Goal: Task Accomplishment & Management: Manage account settings

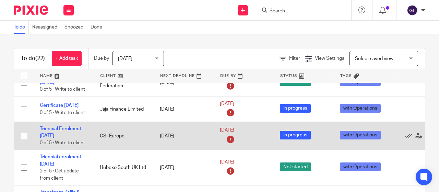
scroll to position [69, 0]
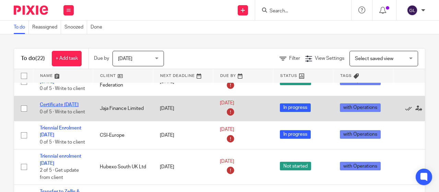
click at [63, 105] on link "Certificate [DATE]" at bounding box center [59, 104] width 39 height 5
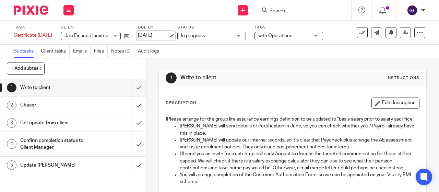
click at [166, 34] on link "[DATE]" at bounding box center [153, 35] width 31 height 7
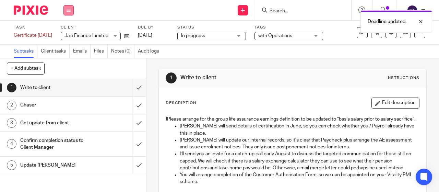
click at [71, 9] on button at bounding box center [68, 10] width 10 height 10
click at [69, 33] on link "Work" at bounding box center [65, 31] width 12 height 5
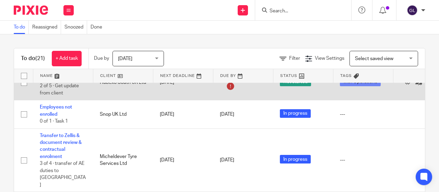
scroll to position [137, 0]
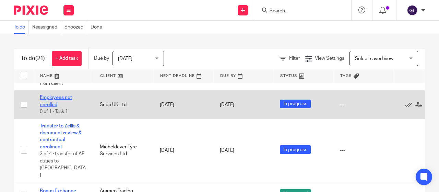
click at [48, 98] on link "Employees not enrolled" at bounding box center [56, 101] width 32 height 12
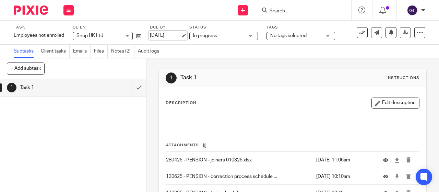
click at [167, 35] on link "[DATE]" at bounding box center [165, 35] width 31 height 7
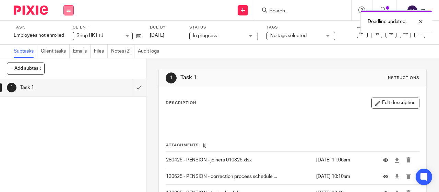
click at [69, 12] on icon at bounding box center [69, 10] width 4 height 4
click at [69, 31] on link "Work" at bounding box center [65, 31] width 12 height 5
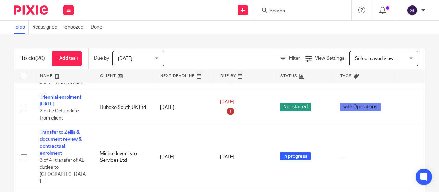
scroll to position [103, 0]
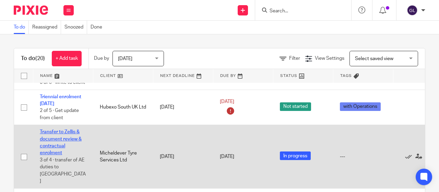
click at [60, 137] on link "Transfer to Zellis & document review & contractual enrolment" at bounding box center [61, 142] width 42 height 26
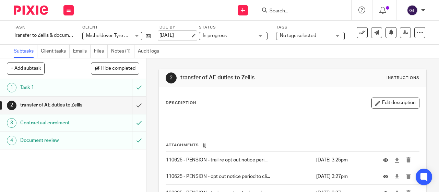
click at [169, 34] on link "[DATE]" at bounding box center [174, 35] width 31 height 7
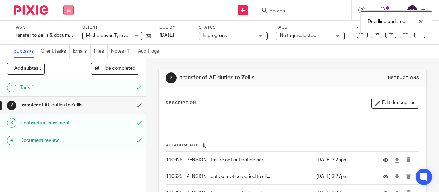
click at [67, 11] on icon at bounding box center [69, 10] width 4 height 4
click at [69, 31] on link "Work" at bounding box center [65, 31] width 12 height 5
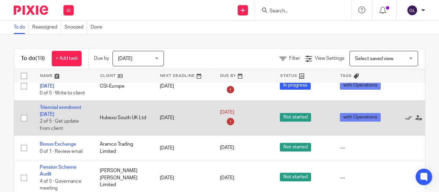
scroll to position [103, 0]
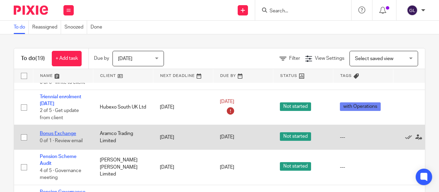
click at [61, 132] on link "Bonus Exchange" at bounding box center [58, 133] width 36 height 5
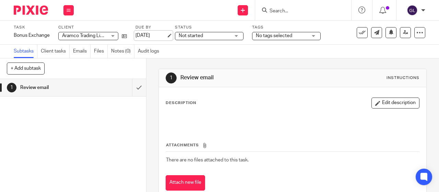
click at [149, 34] on link "[DATE]" at bounding box center [150, 35] width 31 height 7
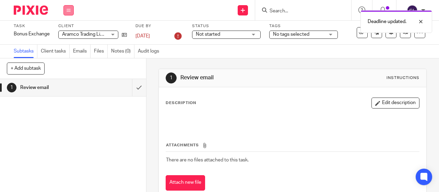
click at [69, 9] on icon at bounding box center [69, 10] width 4 height 4
click at [67, 32] on link "Work" at bounding box center [65, 31] width 12 height 5
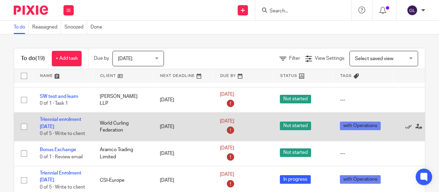
scroll to position [34, 0]
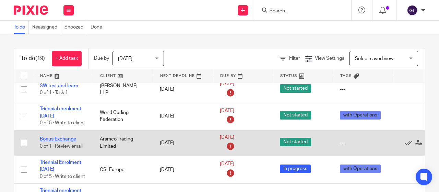
click at [65, 139] on link "Bonus Exchange" at bounding box center [58, 138] width 36 height 5
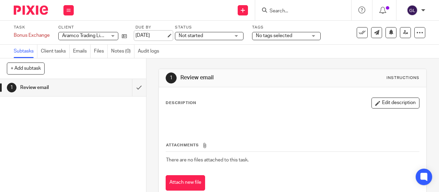
click at [147, 36] on link "[DATE]" at bounding box center [150, 35] width 31 height 7
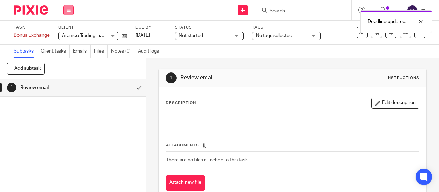
click at [71, 9] on button at bounding box center [68, 10] width 10 height 10
click at [69, 31] on link "Work" at bounding box center [65, 31] width 12 height 5
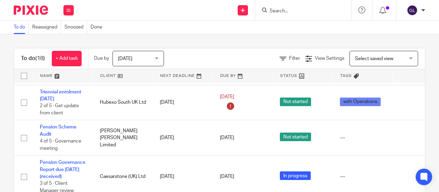
scroll to position [103, 0]
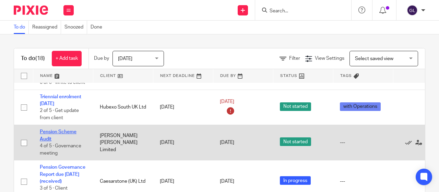
click at [51, 130] on link "Pension Scheme Audit" at bounding box center [58, 135] width 37 height 12
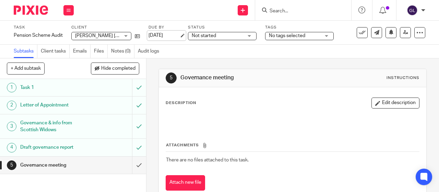
click at [174, 36] on link "[DATE]" at bounding box center [163, 35] width 31 height 7
click at [246, 35] on div "Not started Not started" at bounding box center [222, 36] width 69 height 8
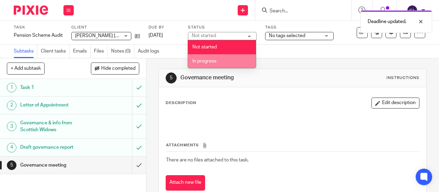
click at [204, 60] on span "In progress" at bounding box center [204, 61] width 24 height 5
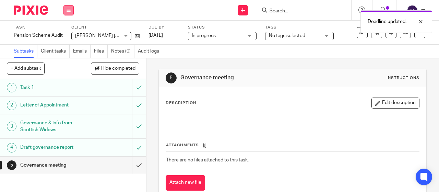
click at [68, 11] on icon at bounding box center [69, 10] width 4 height 4
click at [69, 33] on link "Work" at bounding box center [65, 31] width 12 height 5
